Goal: Task Accomplishment & Management: Manage account settings

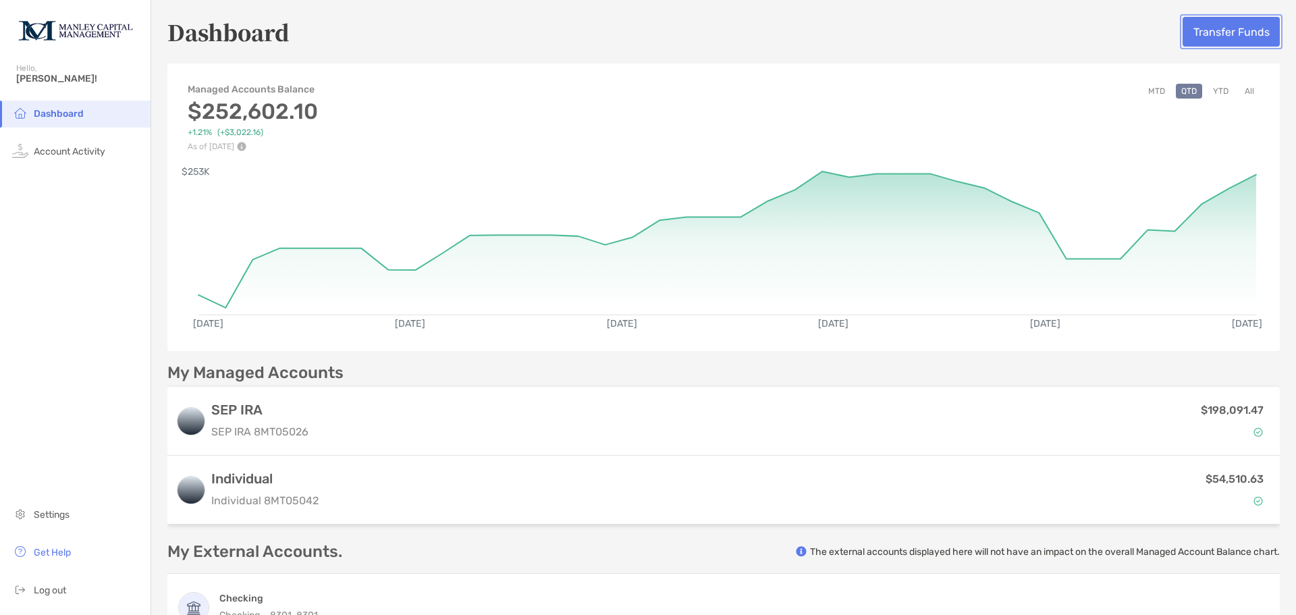
click at [1223, 34] on button "Transfer Funds" at bounding box center [1231, 32] width 97 height 30
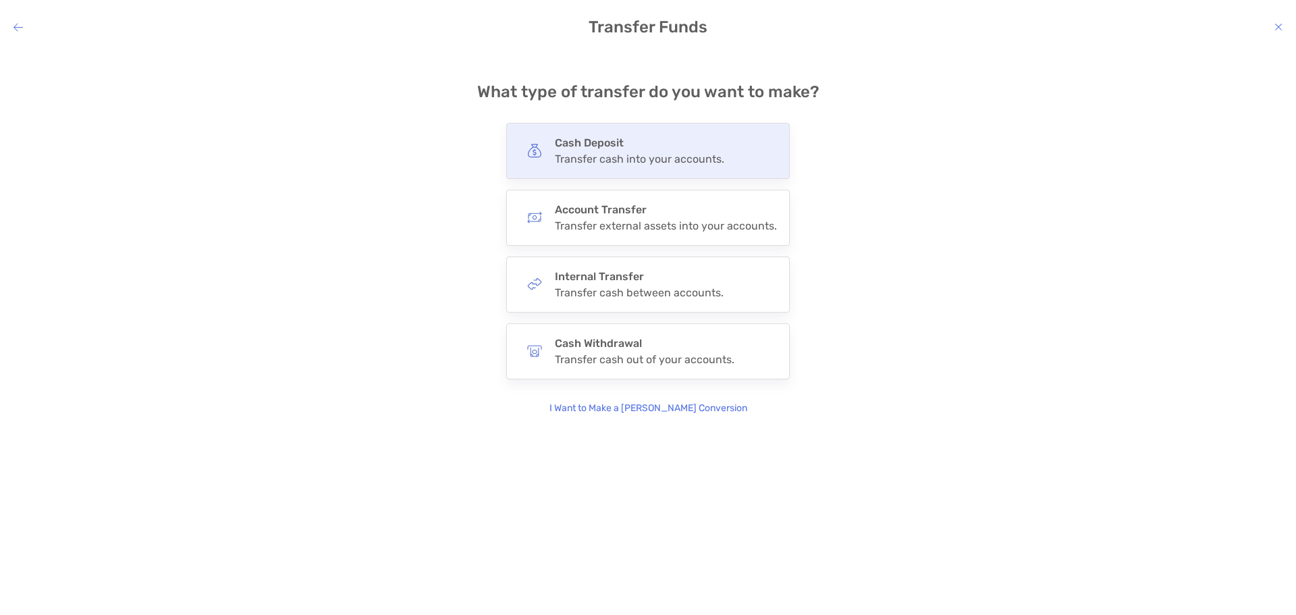
click at [640, 159] on div "Transfer cash into your accounts." at bounding box center [639, 159] width 169 height 13
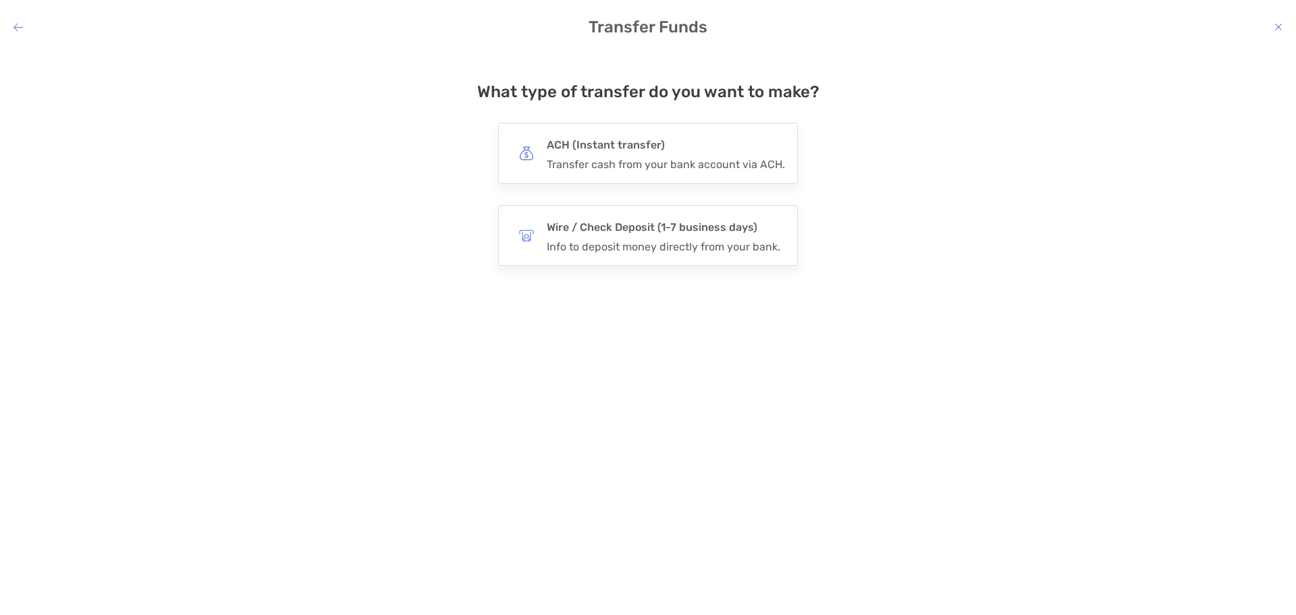
click at [640, 159] on div "Transfer cash from your bank account via ACH." at bounding box center [666, 164] width 238 height 13
click at [0, 0] on input "***" at bounding box center [0, 0] width 0 height 0
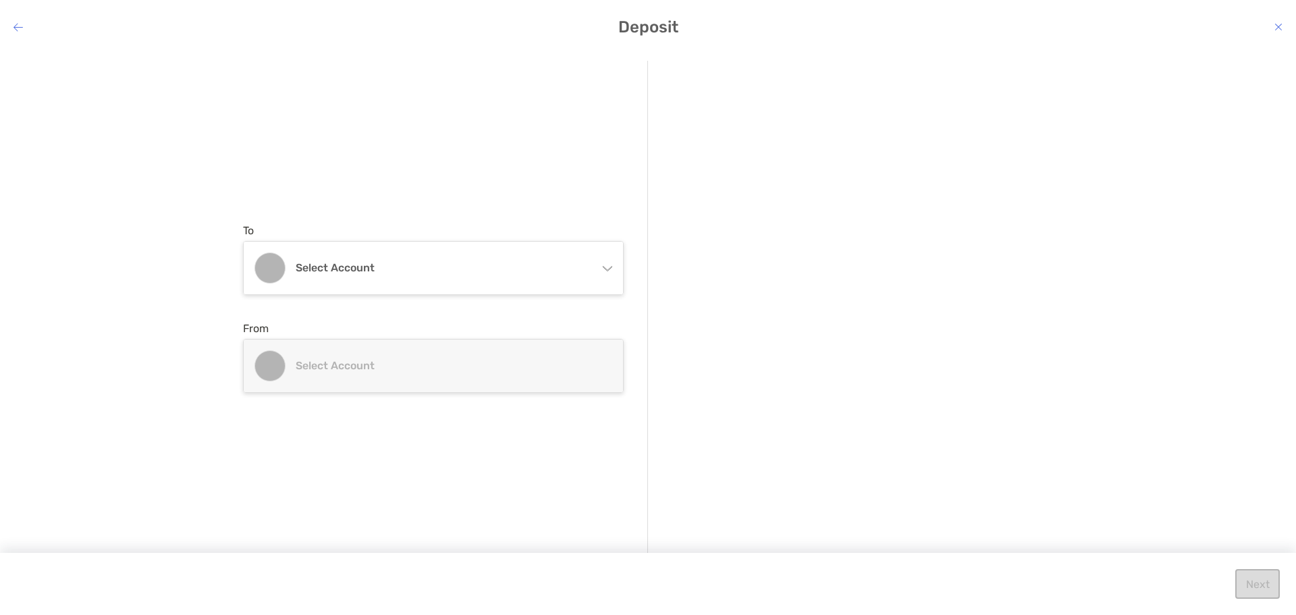
click at [606, 269] on icon "modal" at bounding box center [607, 268] width 9 height 5
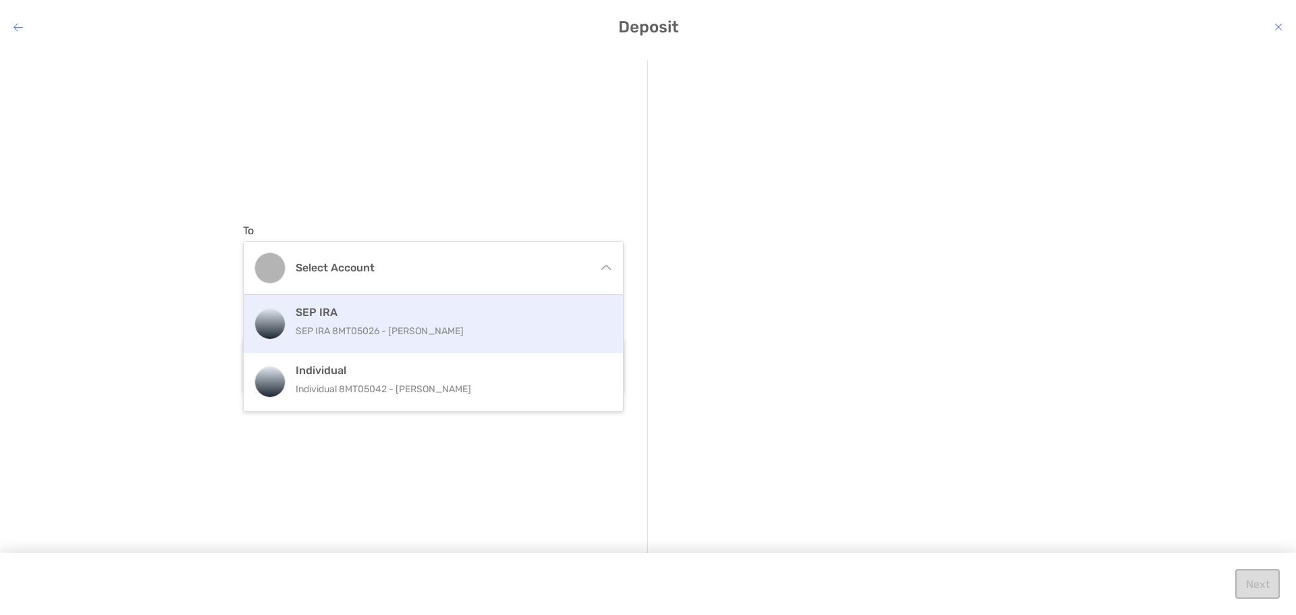
click at [477, 318] on h4 "SEP IRA" at bounding box center [448, 312] width 305 height 13
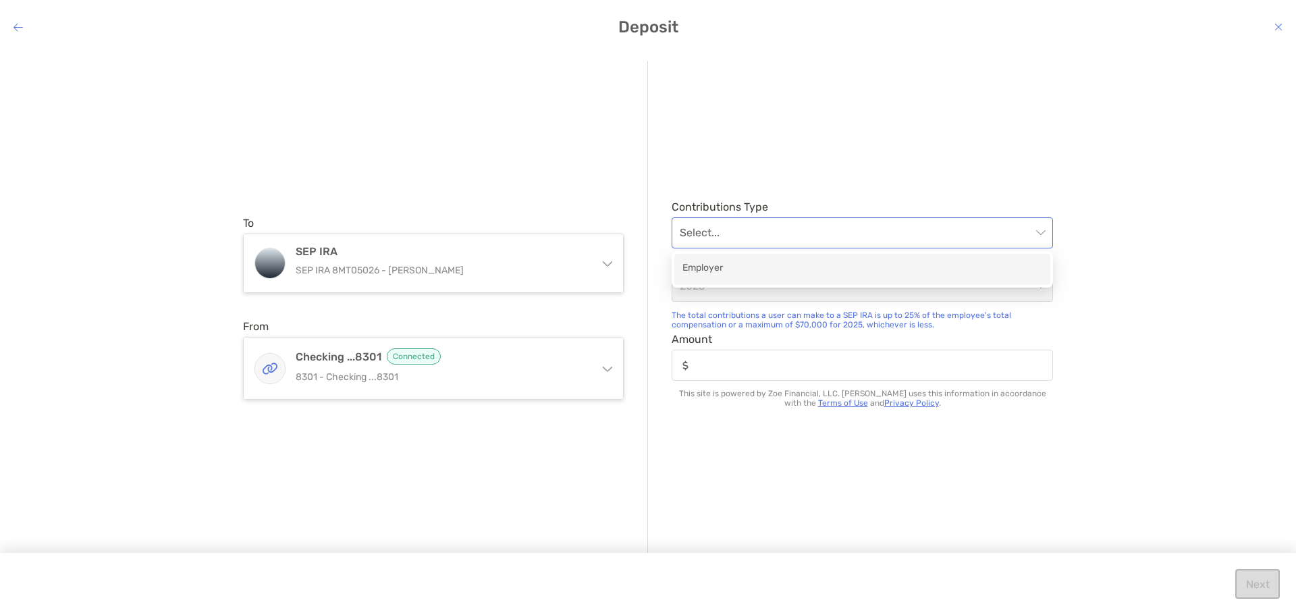
click at [1044, 232] on span "modal" at bounding box center [862, 233] width 365 height 30
click at [737, 274] on div "Employer" at bounding box center [863, 269] width 360 height 17
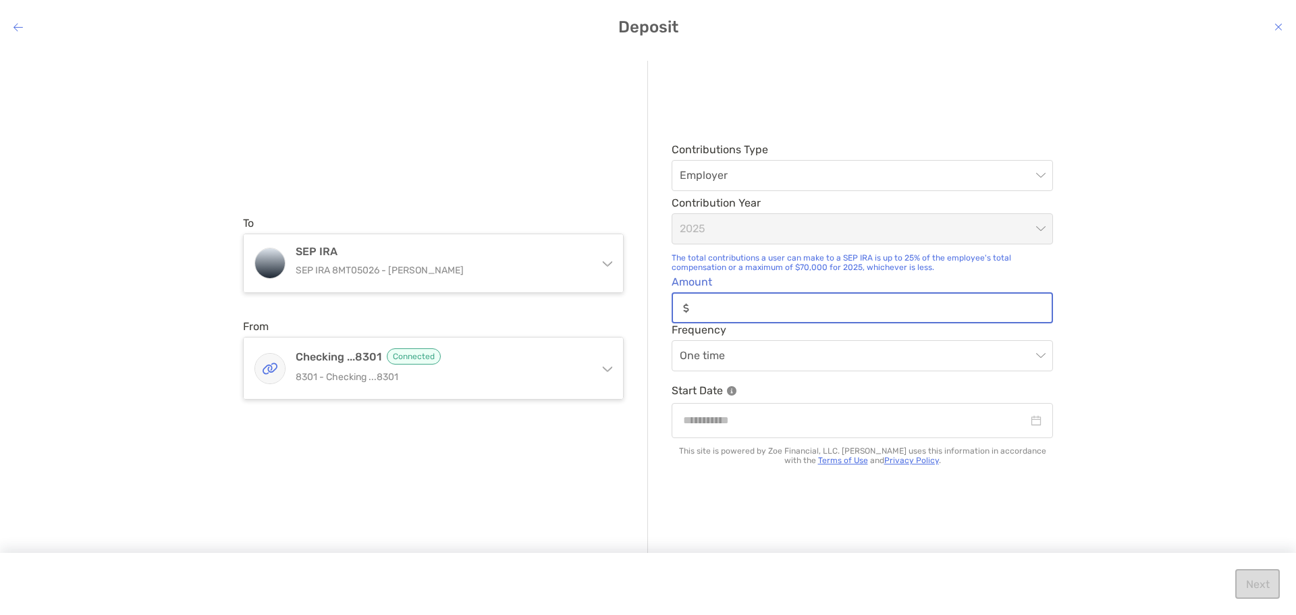
click at [739, 309] on input "Amount" at bounding box center [873, 307] width 357 height 11
type input "***"
click at [778, 421] on input "modal" at bounding box center [855, 420] width 345 height 17
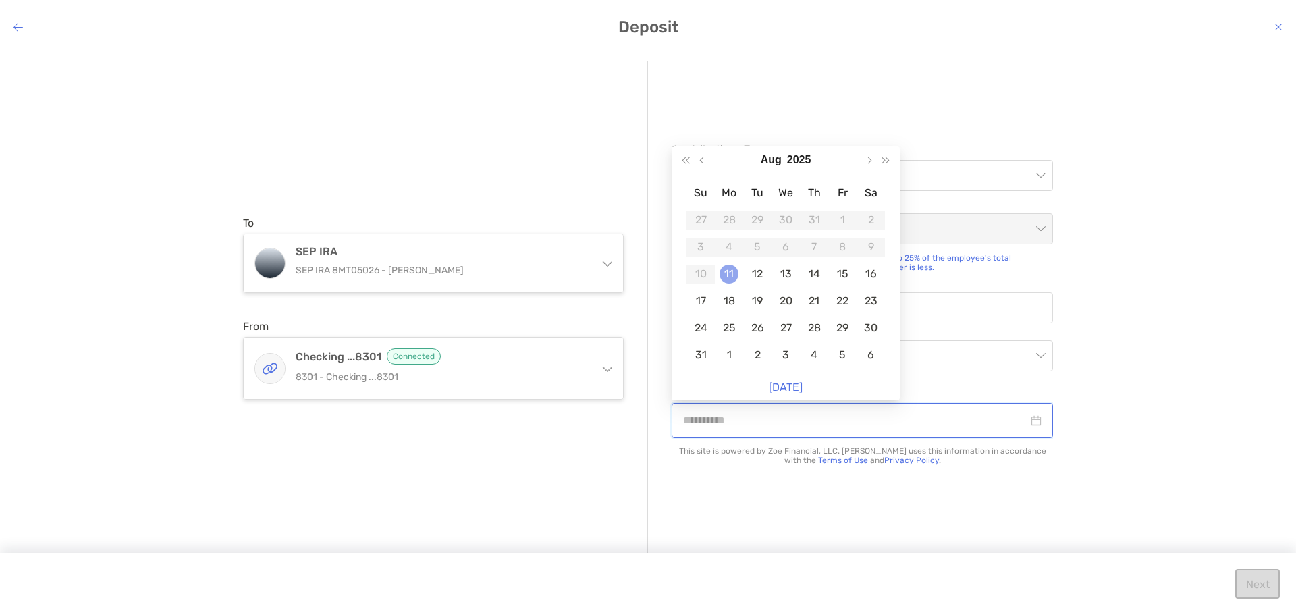
type input "**********"
click at [732, 277] on div "11" at bounding box center [729, 274] width 19 height 19
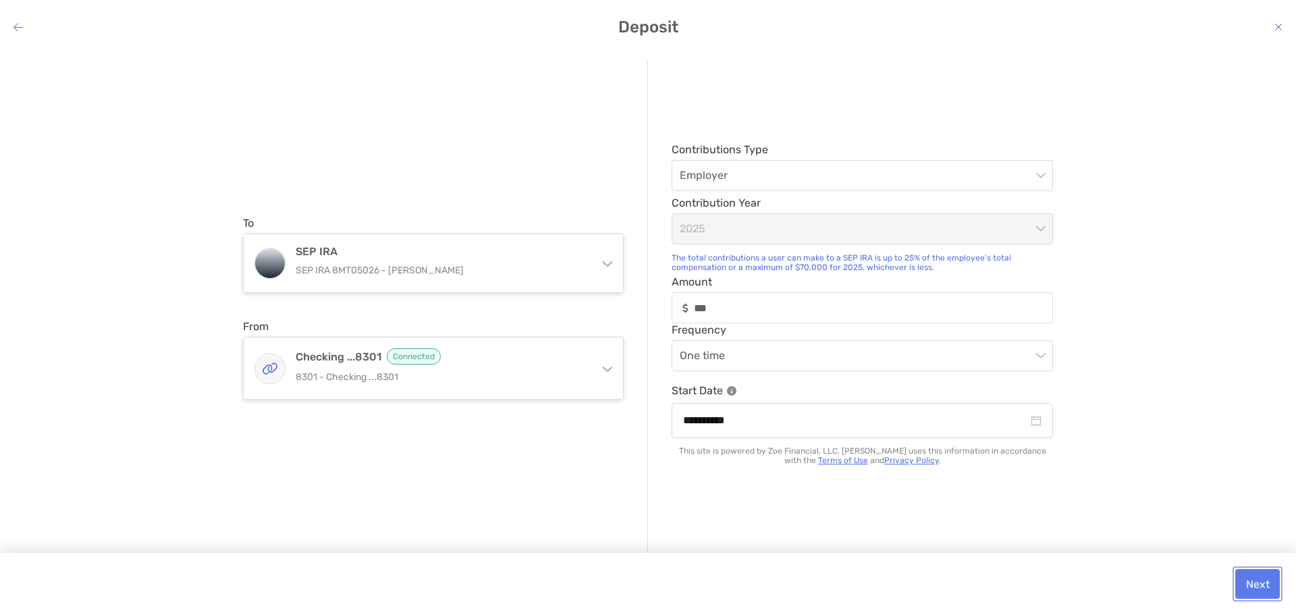
click at [1253, 586] on button "Next" at bounding box center [1258, 584] width 45 height 30
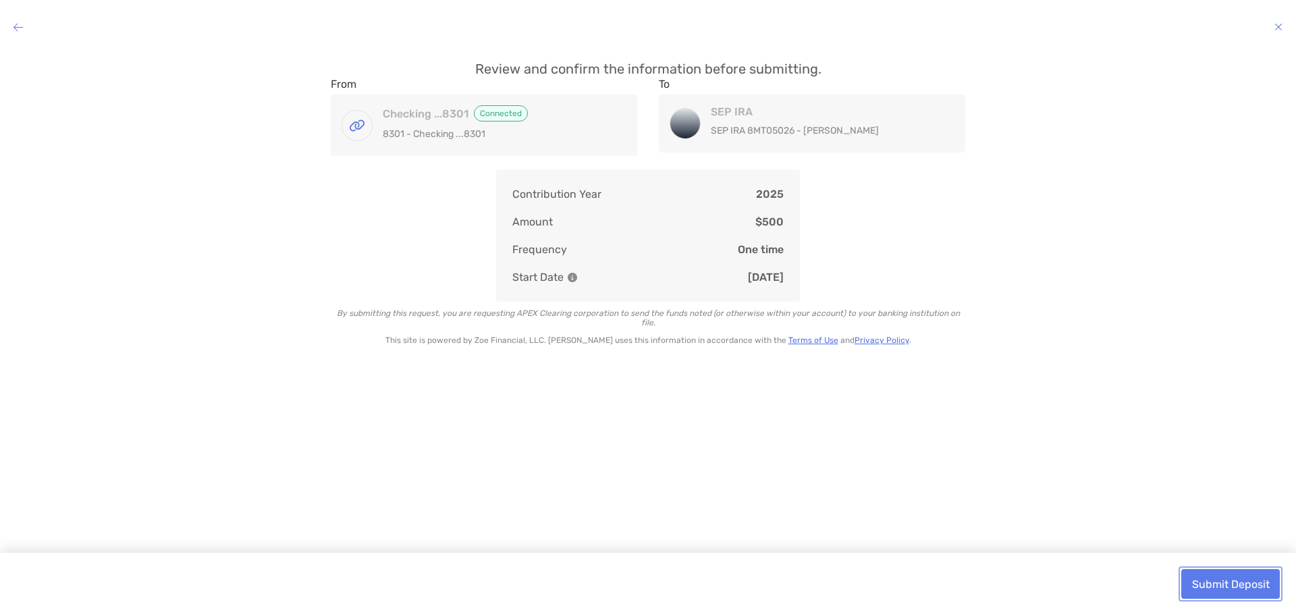
click at [1245, 586] on button "Submit Deposit" at bounding box center [1231, 584] width 99 height 30
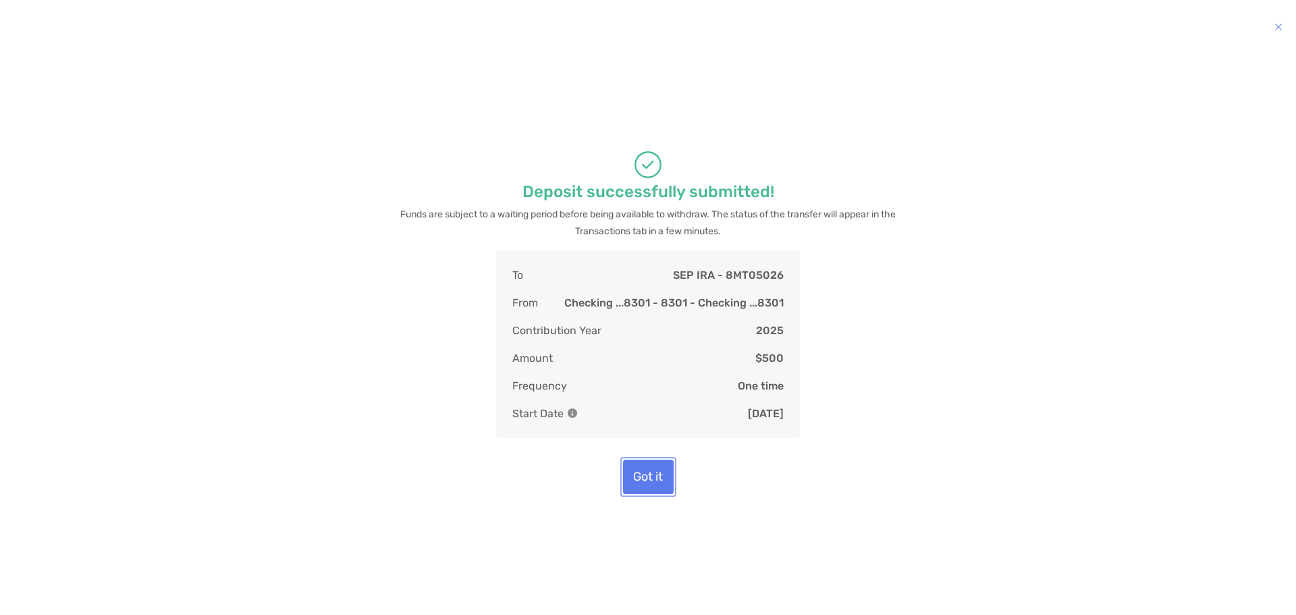
click at [656, 478] on button "Got it" at bounding box center [648, 477] width 51 height 34
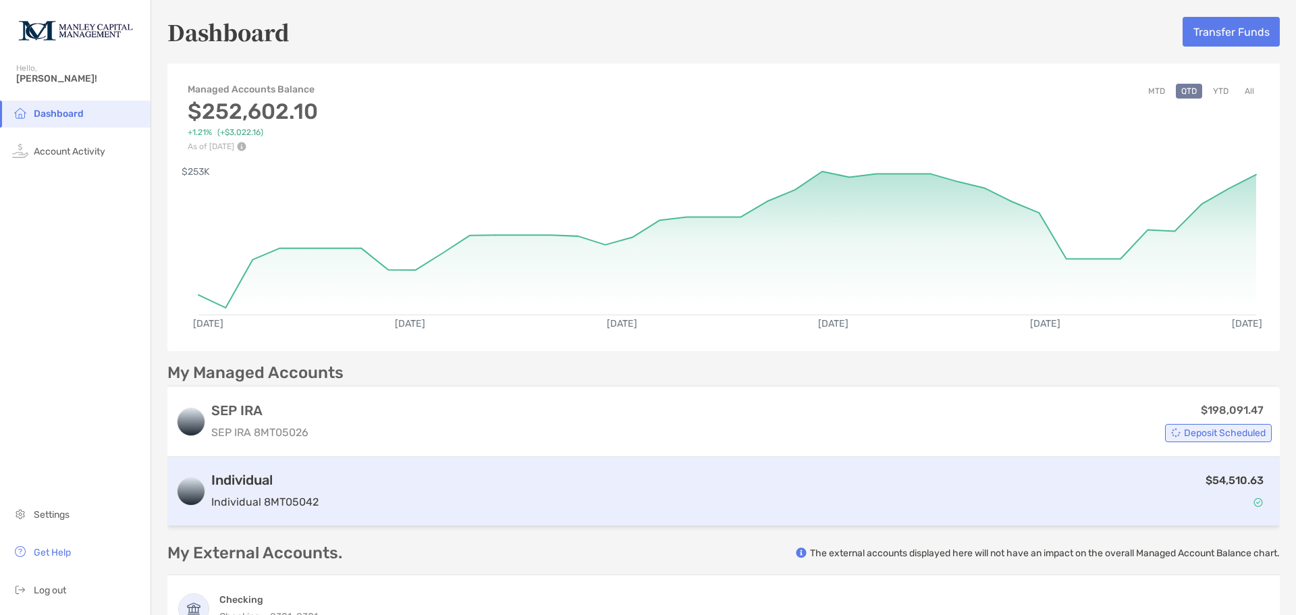
click at [315, 498] on p "Individual 8MT05042" at bounding box center [264, 502] width 107 height 17
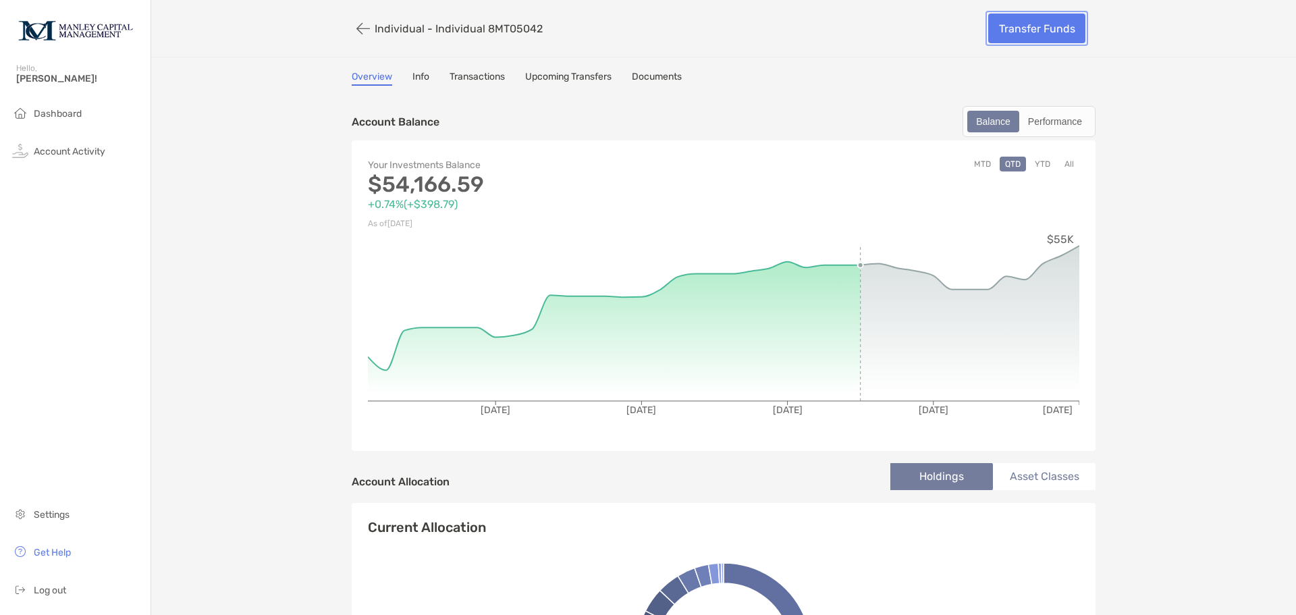
click at [1015, 28] on link "Transfer Funds" at bounding box center [1036, 29] width 97 height 30
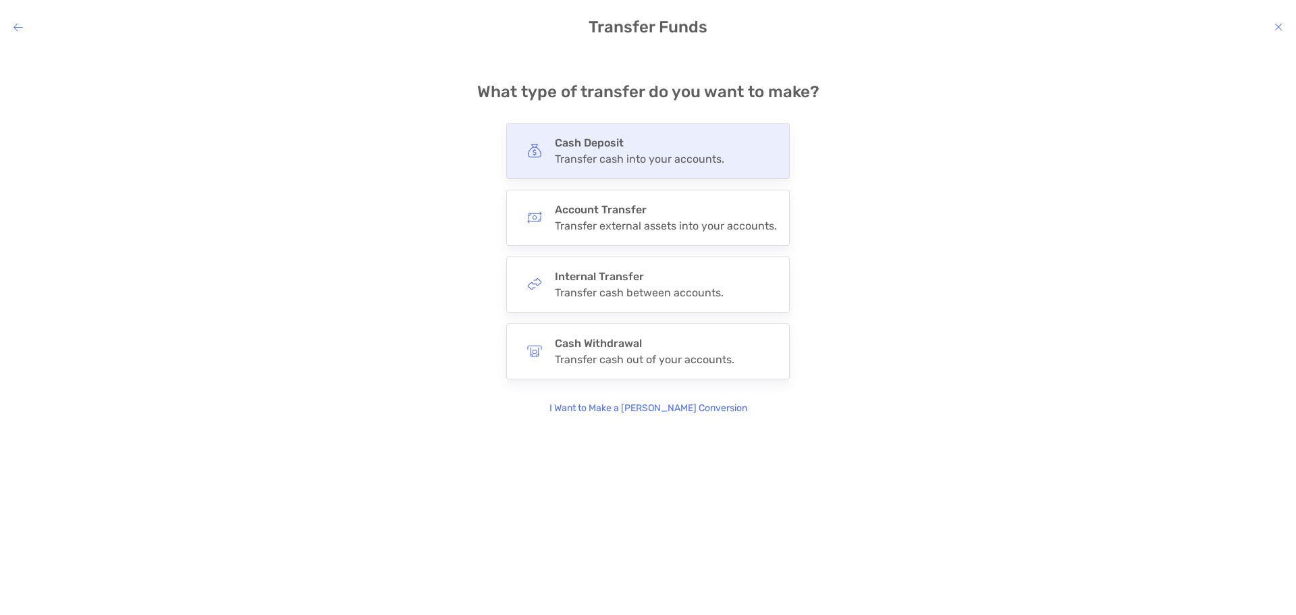
click at [621, 155] on div "Transfer cash into your accounts." at bounding box center [639, 159] width 169 height 13
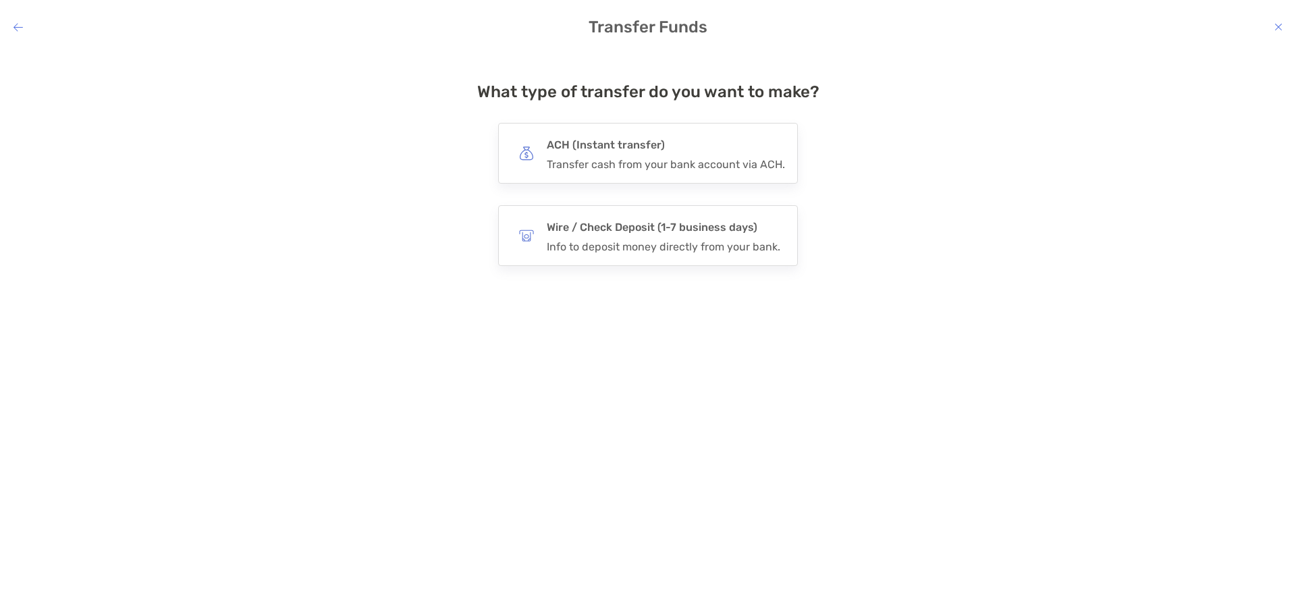
click at [621, 155] on div "ACH (Instant transfer) Transfer cash from your bank account via ACH." at bounding box center [666, 153] width 238 height 35
click at [0, 0] on input "***" at bounding box center [0, 0] width 0 height 0
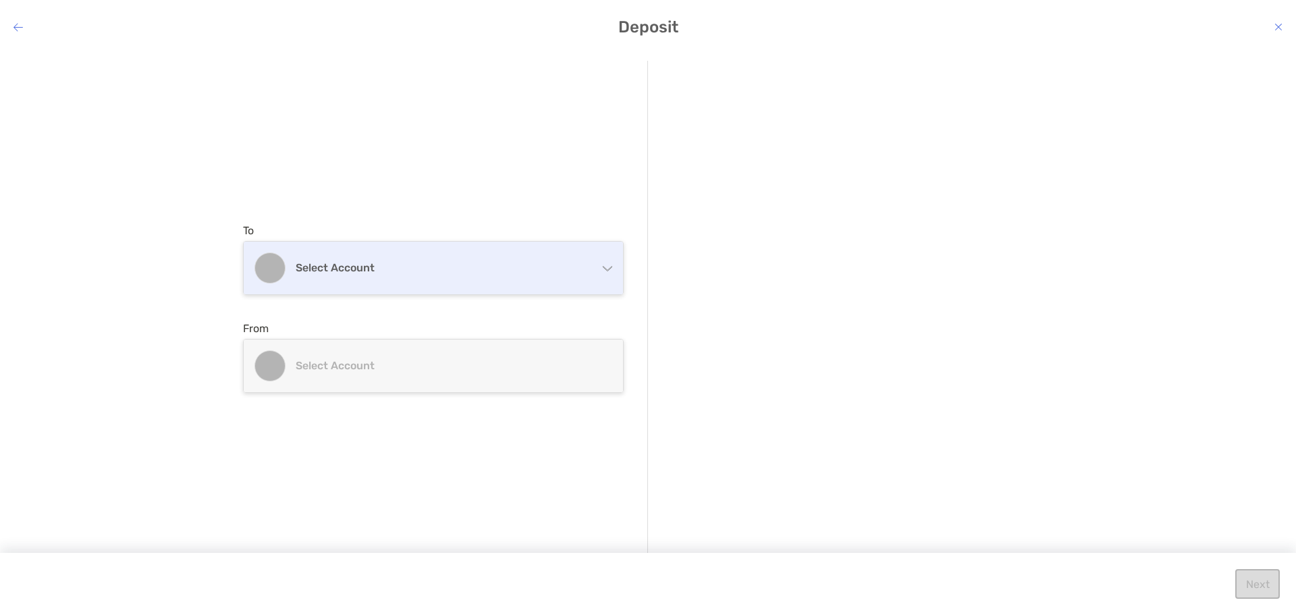
click at [600, 273] on div "Select account" at bounding box center [433, 268] width 379 height 53
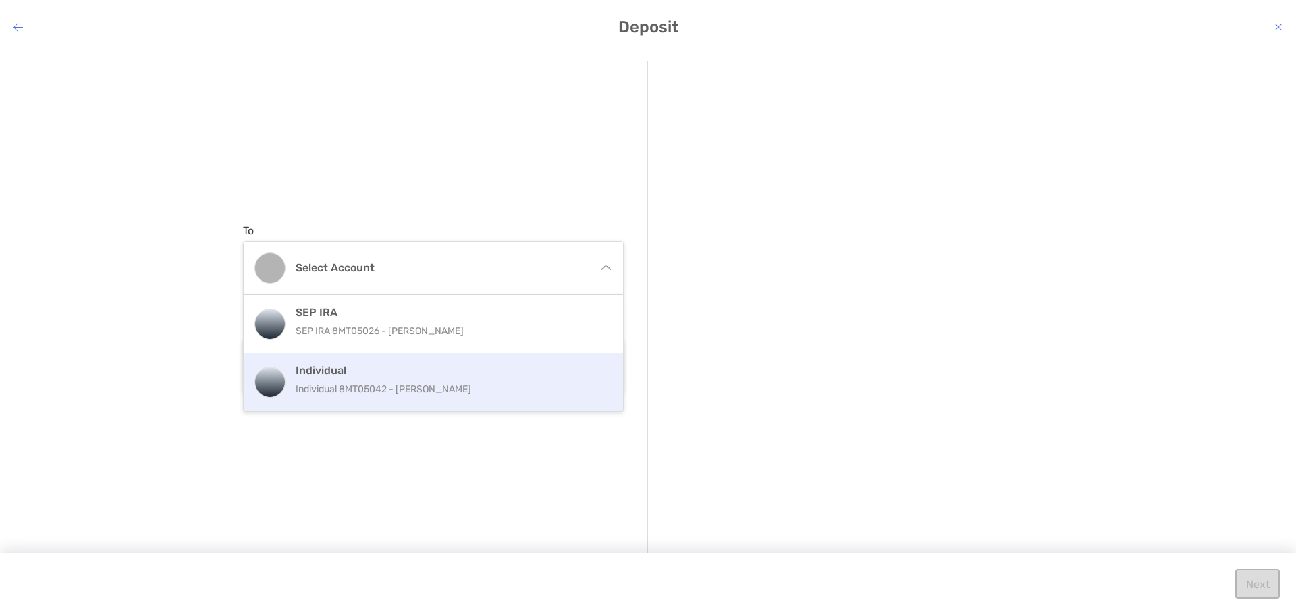
click at [465, 390] on p "Individual 8MT05042 - [PERSON_NAME]" at bounding box center [448, 389] width 305 height 17
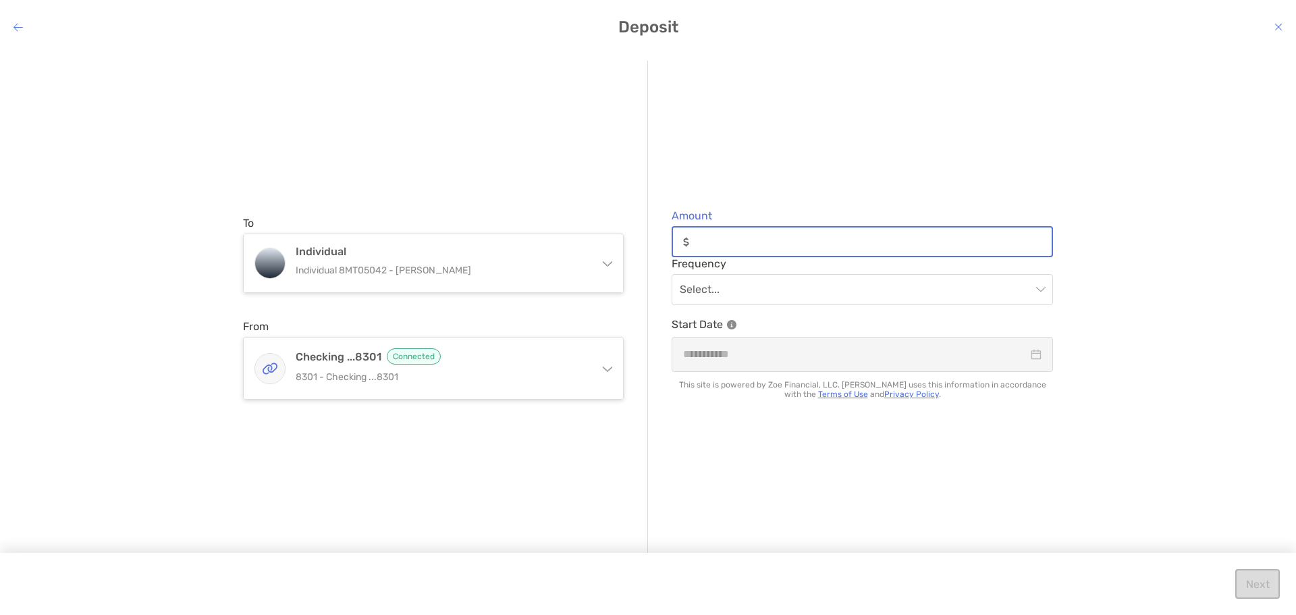
click at [701, 237] on input "Amount" at bounding box center [873, 241] width 357 height 11
type input "***"
click at [799, 305] on div "Select..." at bounding box center [862, 289] width 381 height 31
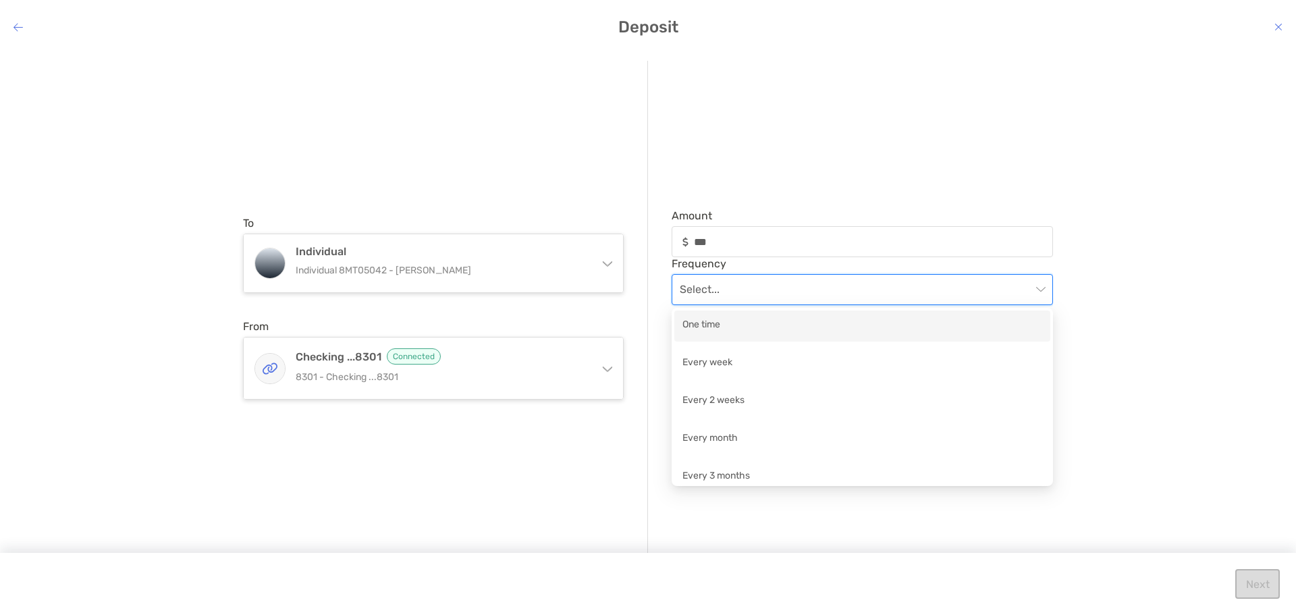
click at [748, 332] on div "One time" at bounding box center [863, 325] width 360 height 17
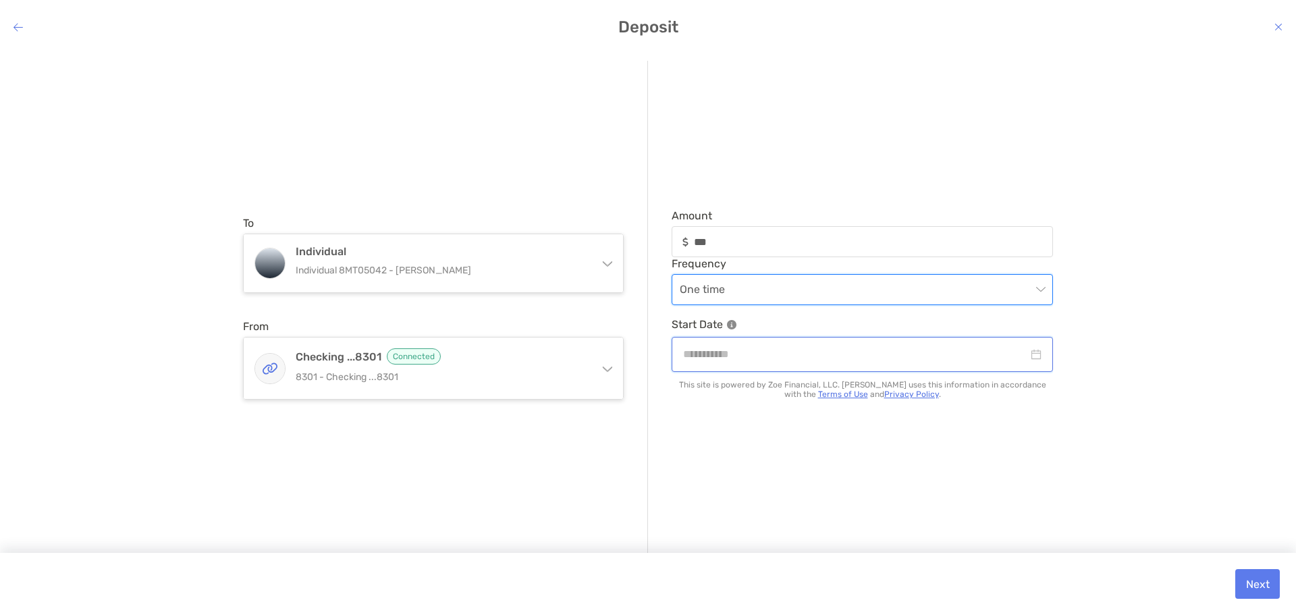
click at [770, 355] on input "modal" at bounding box center [855, 354] width 345 height 17
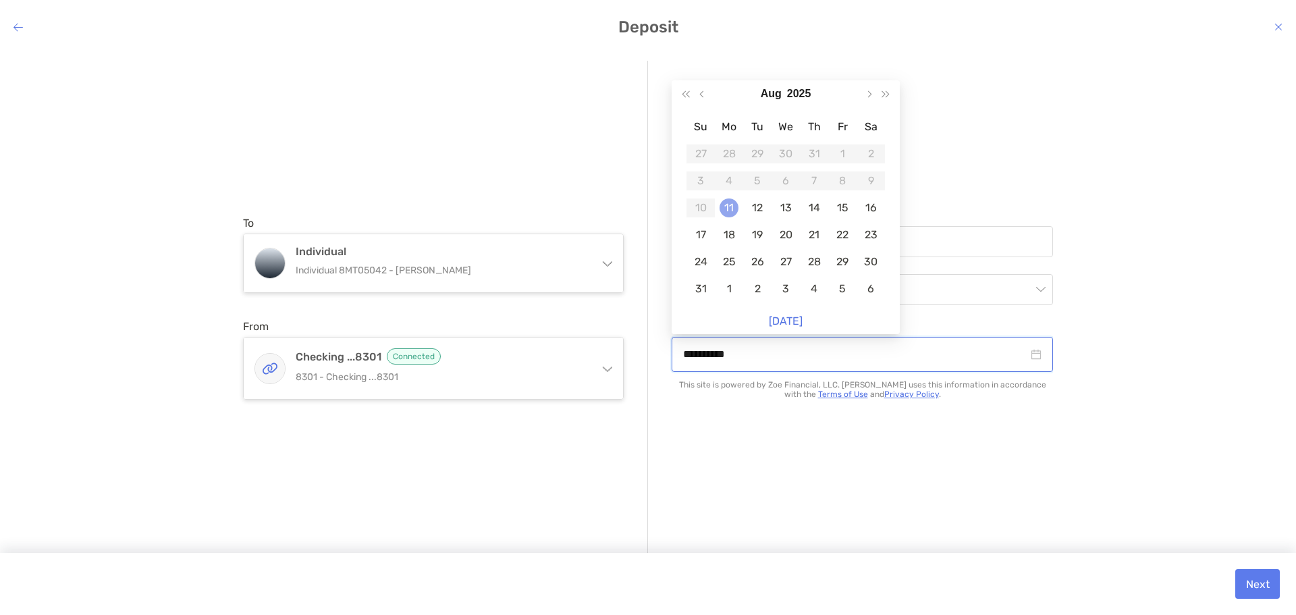
type input "**********"
click at [726, 211] on div "11" at bounding box center [729, 208] width 19 height 19
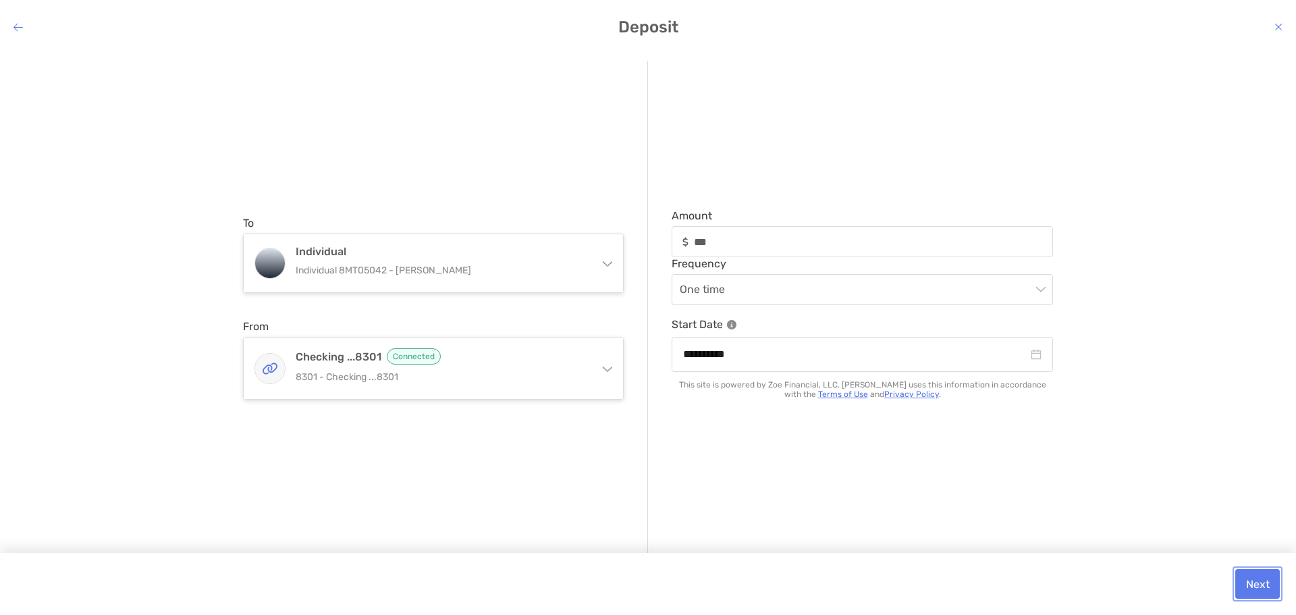
click at [1243, 580] on button "Next" at bounding box center [1258, 584] width 45 height 30
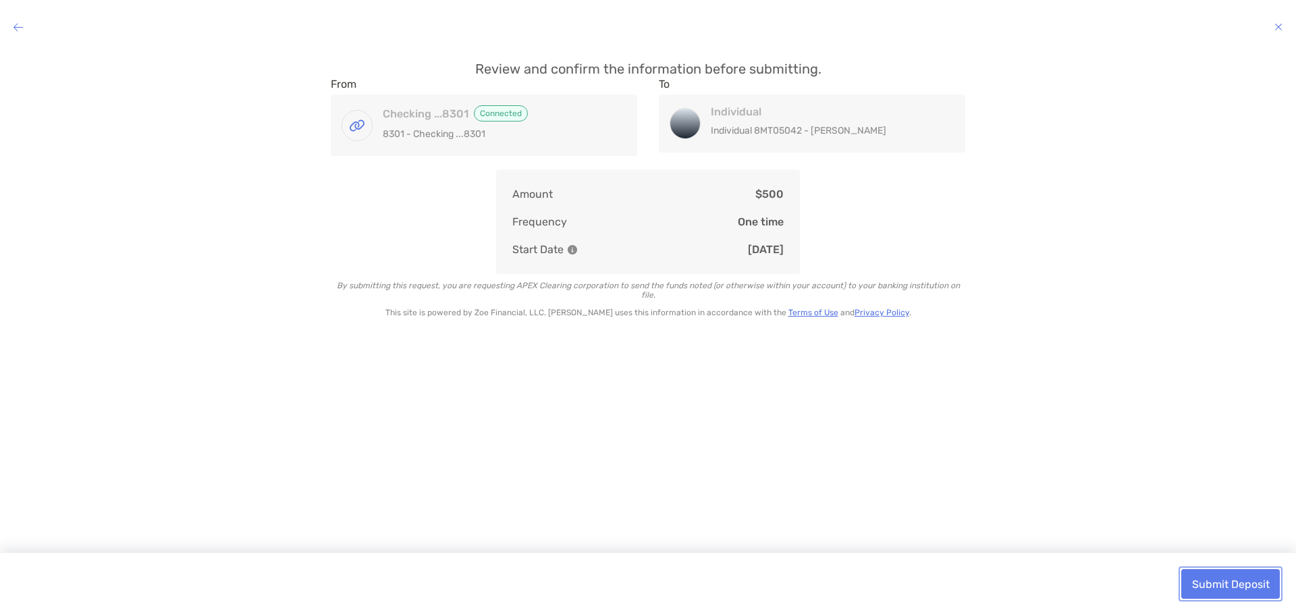
click at [1228, 588] on button "Submit Deposit" at bounding box center [1231, 584] width 99 height 30
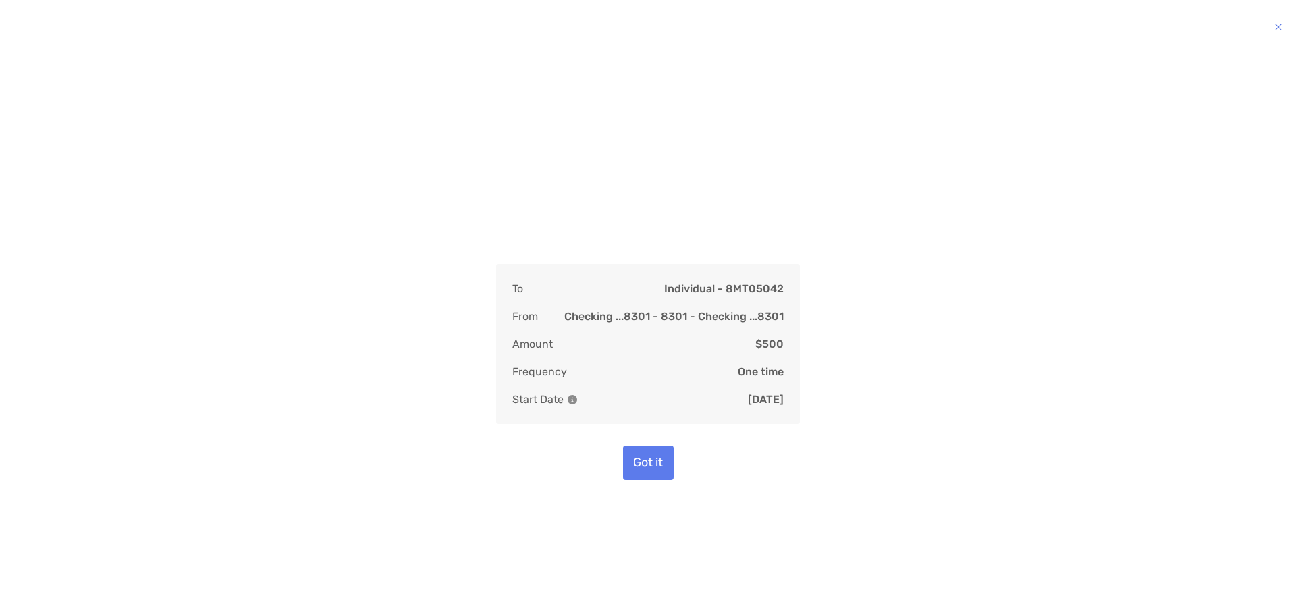
click at [647, 487] on div "Deposit successfully submitted! Funds are subject to a waiting period before be…" at bounding box center [648, 322] width 1275 height 523
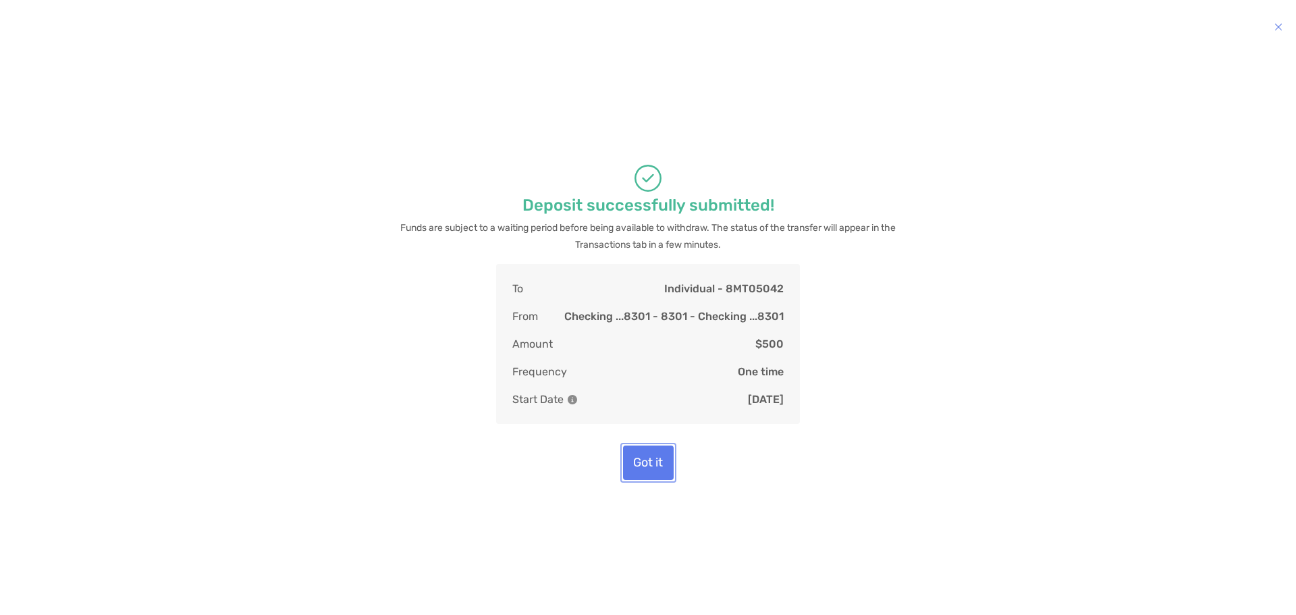
click at [639, 471] on button "Got it" at bounding box center [648, 463] width 51 height 34
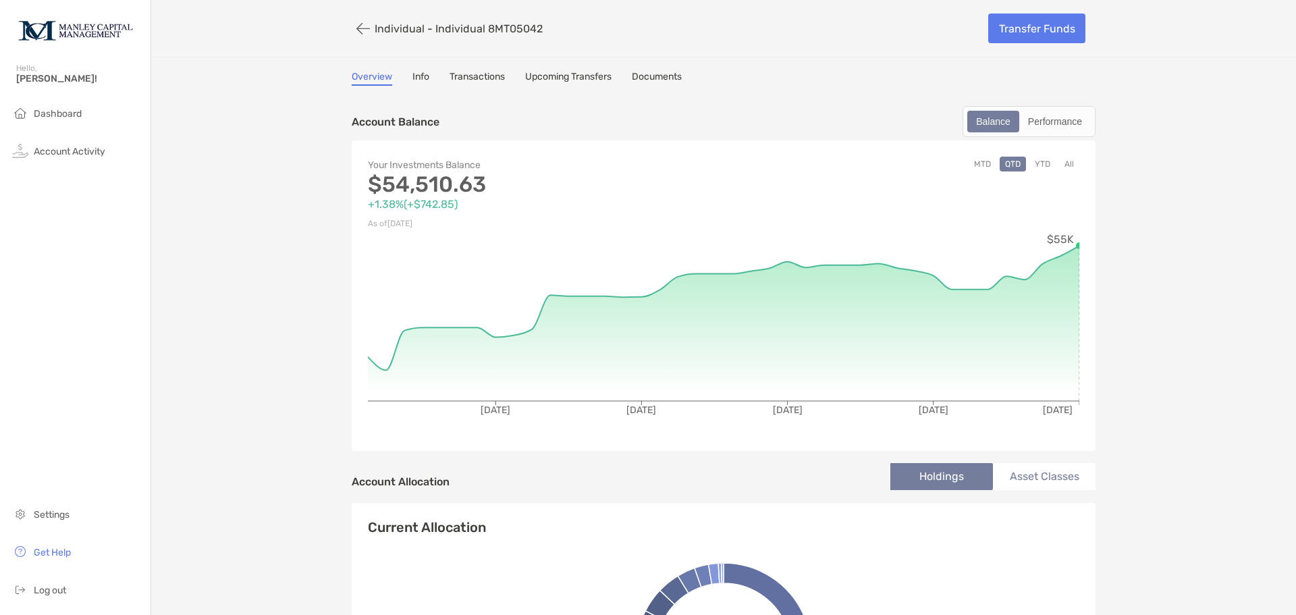
click at [1060, 167] on button "All" at bounding box center [1069, 164] width 20 height 15
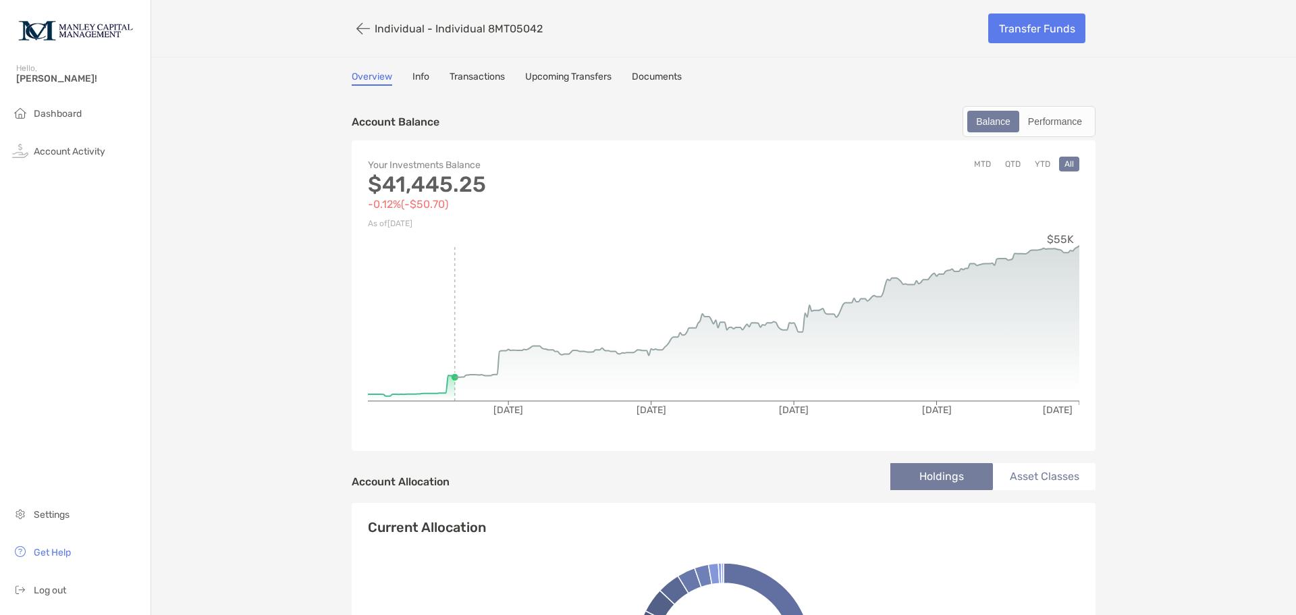
click at [1037, 165] on button "YTD" at bounding box center [1043, 164] width 26 height 15
click at [1009, 169] on button "QTD" at bounding box center [1013, 164] width 26 height 15
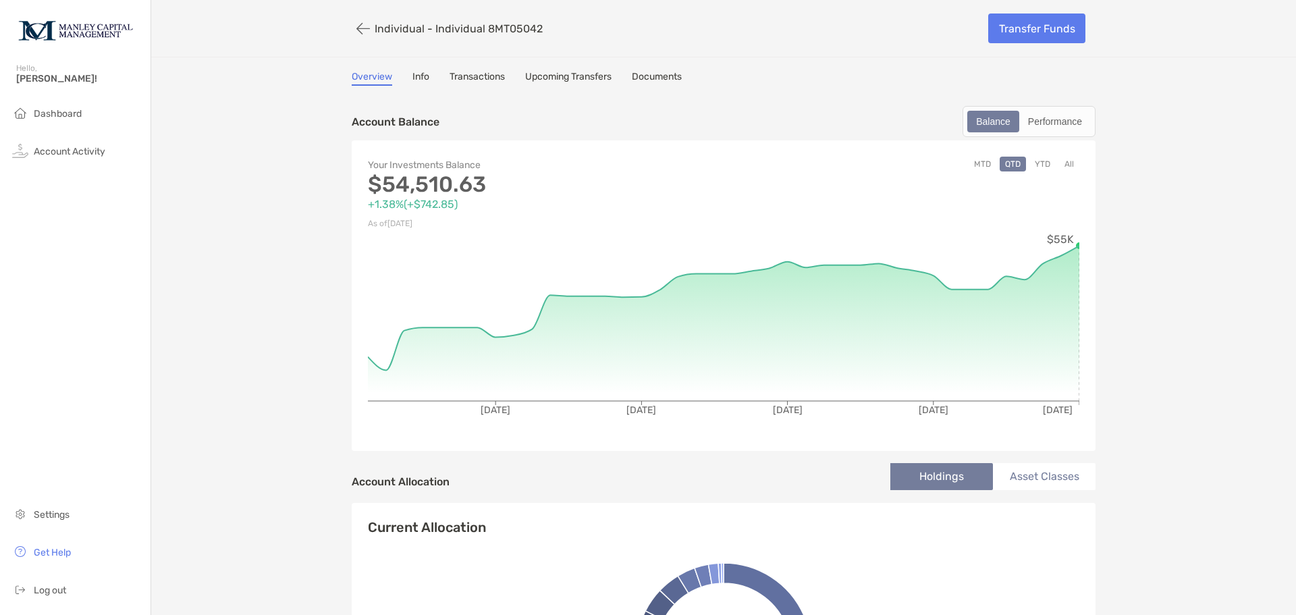
click at [975, 166] on button "MTD" at bounding box center [983, 164] width 28 height 15
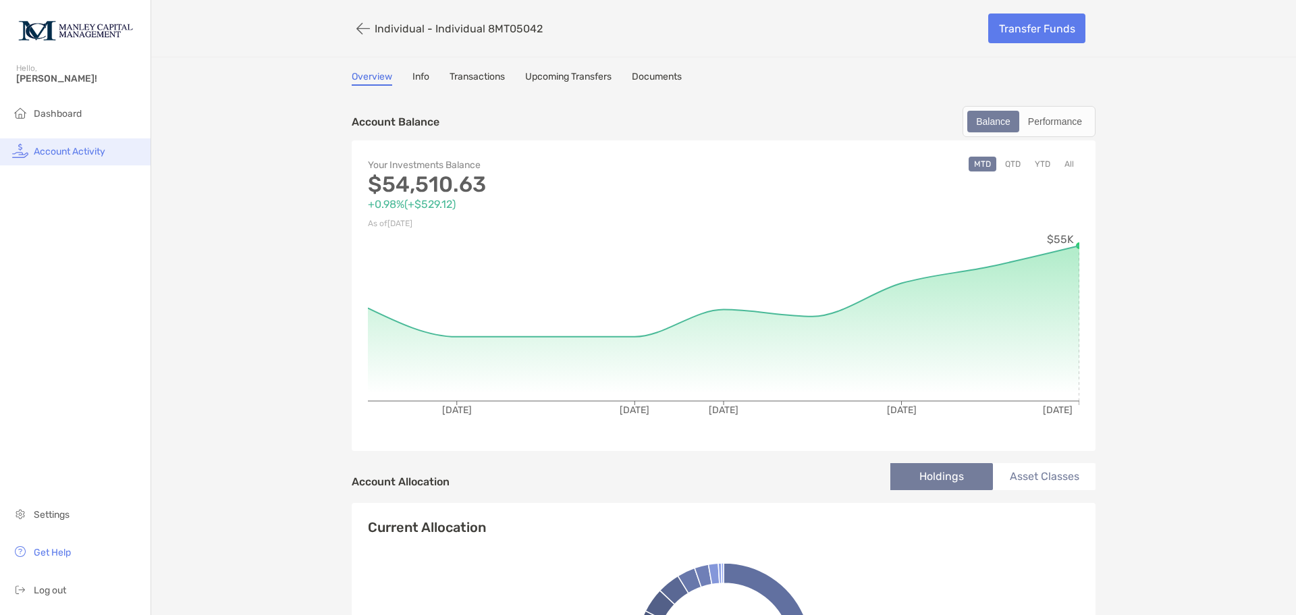
click at [69, 158] on li "Account Activity" at bounding box center [75, 151] width 151 height 27
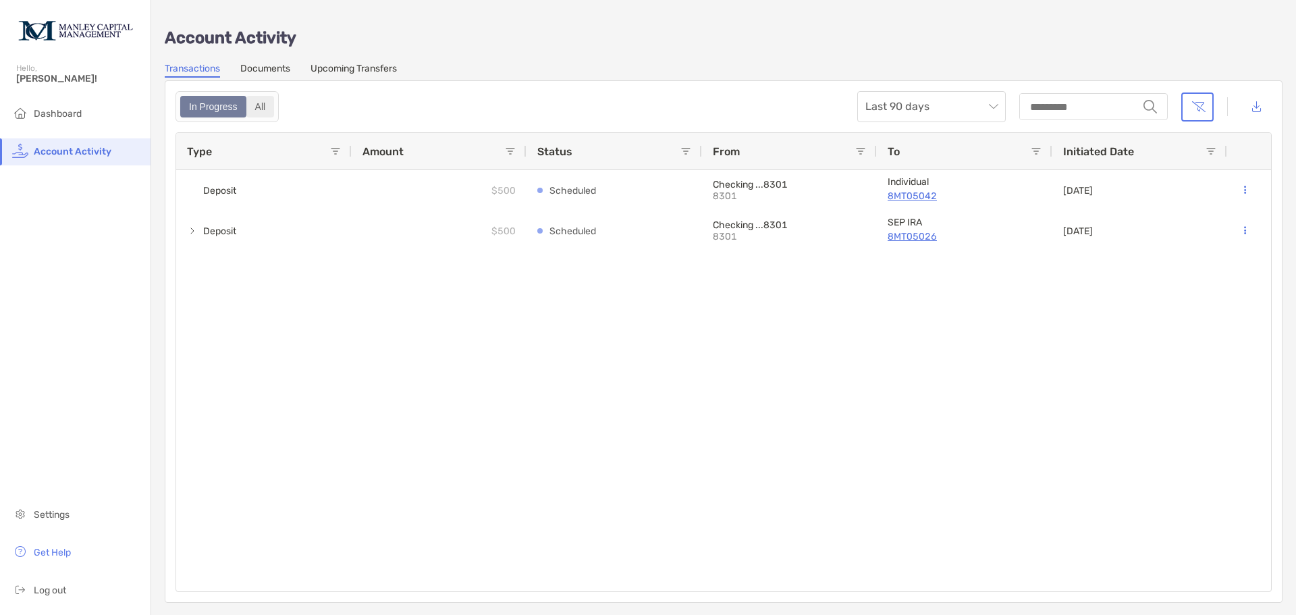
click at [260, 107] on div "All" at bounding box center [261, 106] width 26 height 19
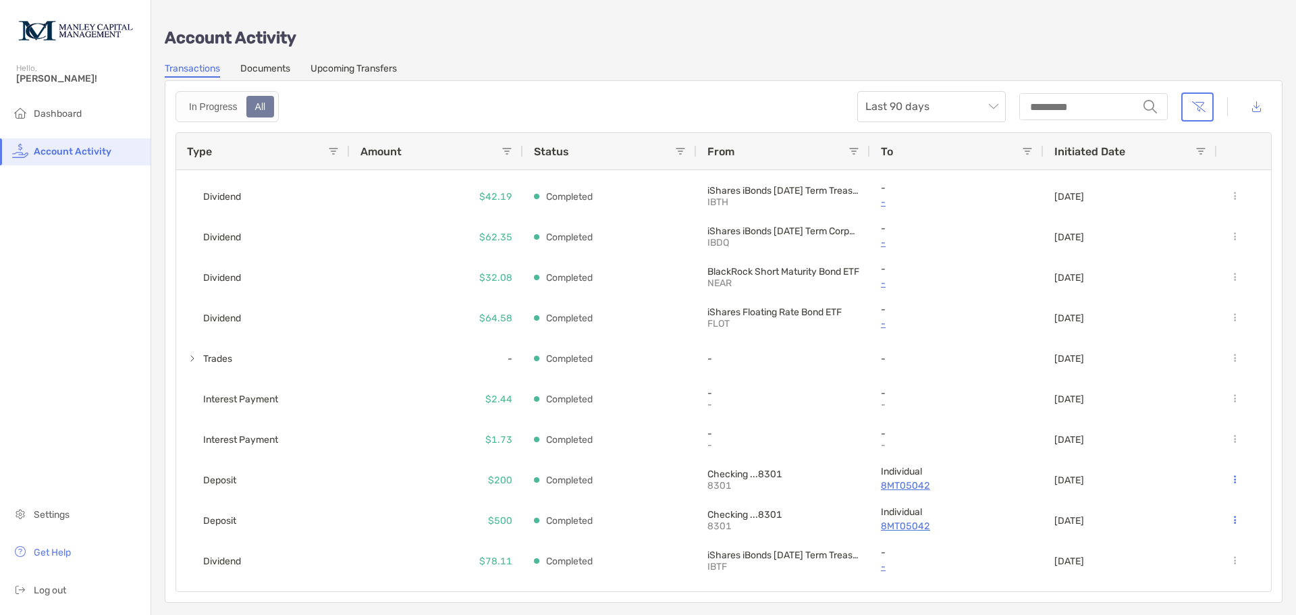
scroll to position [261, 0]
